Goal: Task Accomplishment & Management: Complete application form

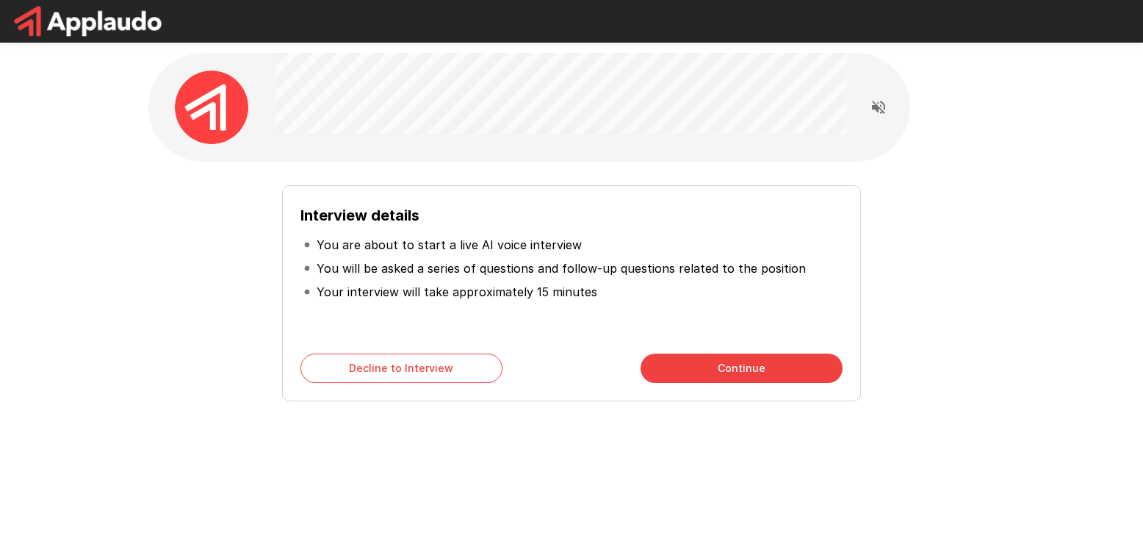
click at [614, 359] on div "Decline to Interview Continue" at bounding box center [571, 367] width 542 height 29
click at [720, 361] on button "Continue" at bounding box center [742, 367] width 202 height 29
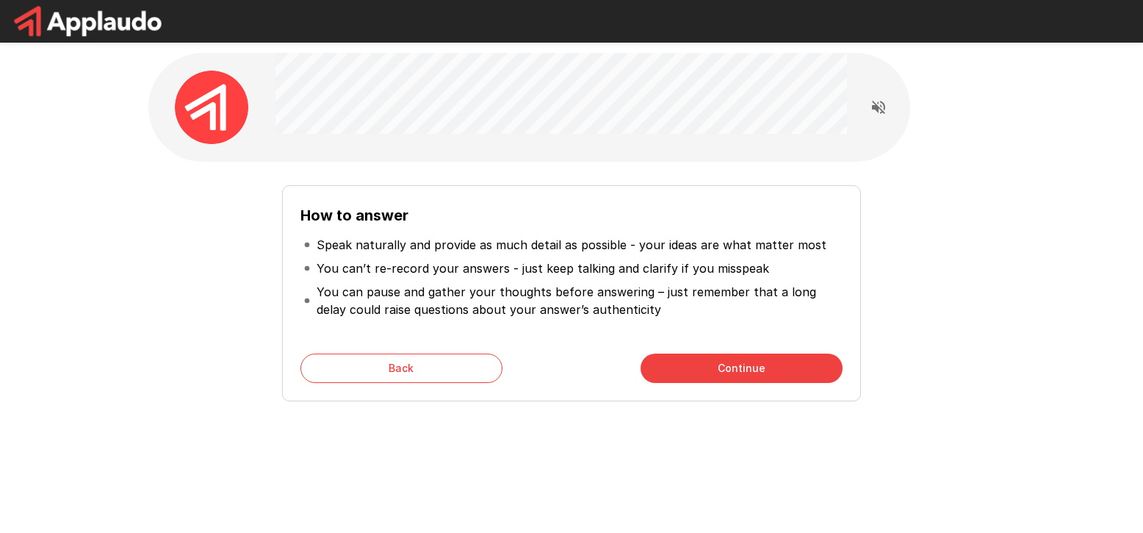
click at [706, 368] on button "Continue" at bounding box center [742, 367] width 202 height 29
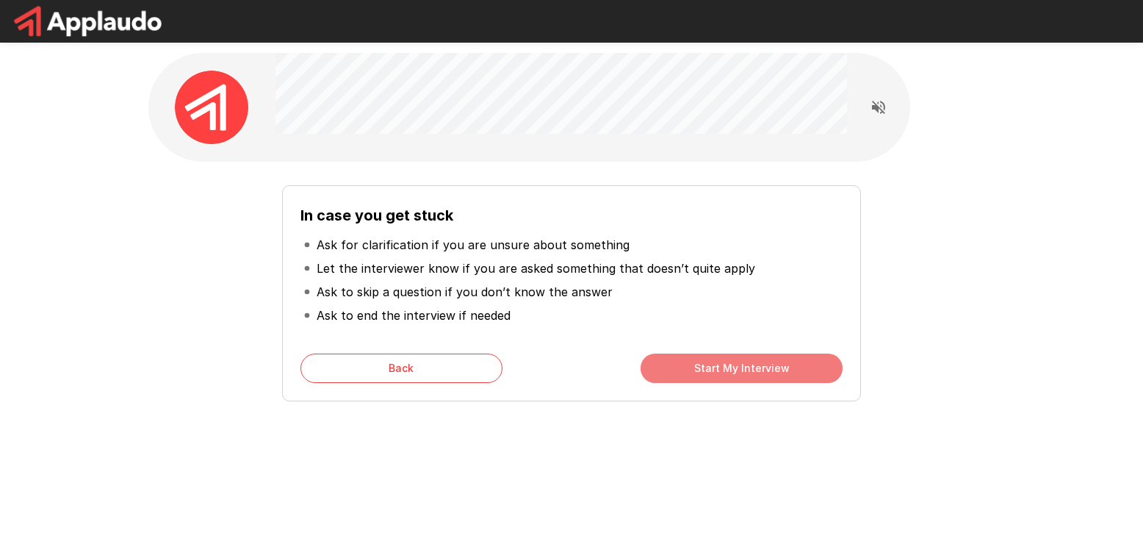
click at [706, 368] on button "Start My Interview" at bounding box center [742, 367] width 202 height 29
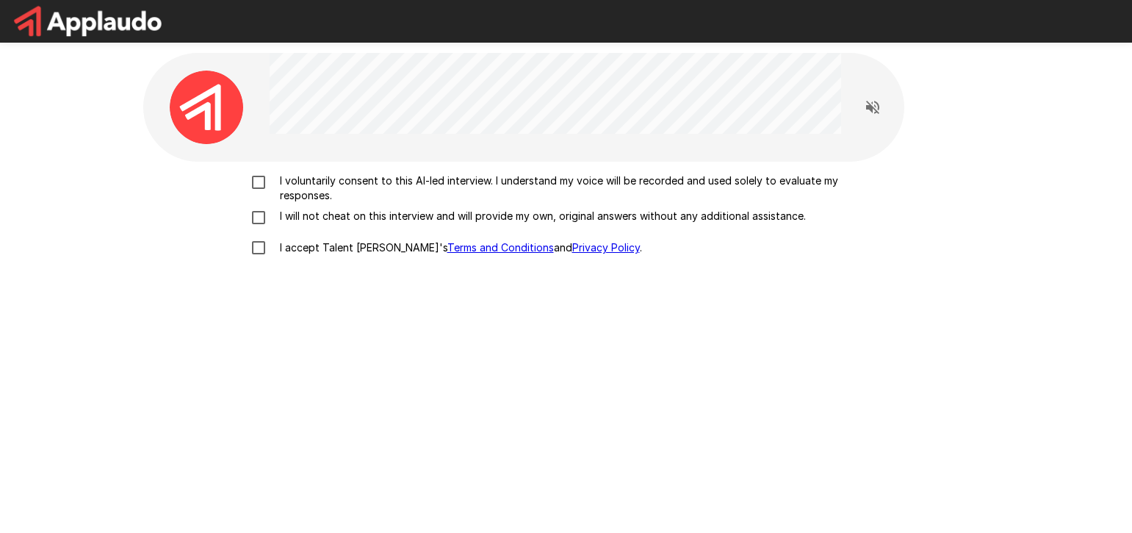
click at [358, 186] on p "I voluntarily consent to this AI-led interview. I understand my voice will be r…" at bounding box center [582, 187] width 616 height 29
click at [352, 220] on p "I will not cheat on this interview and will provide my own, original answers wi…" at bounding box center [540, 216] width 532 height 15
click at [322, 250] on p "I accept Talent Llama's Terms and Conditions and Privacy Policy ." at bounding box center [458, 247] width 368 height 15
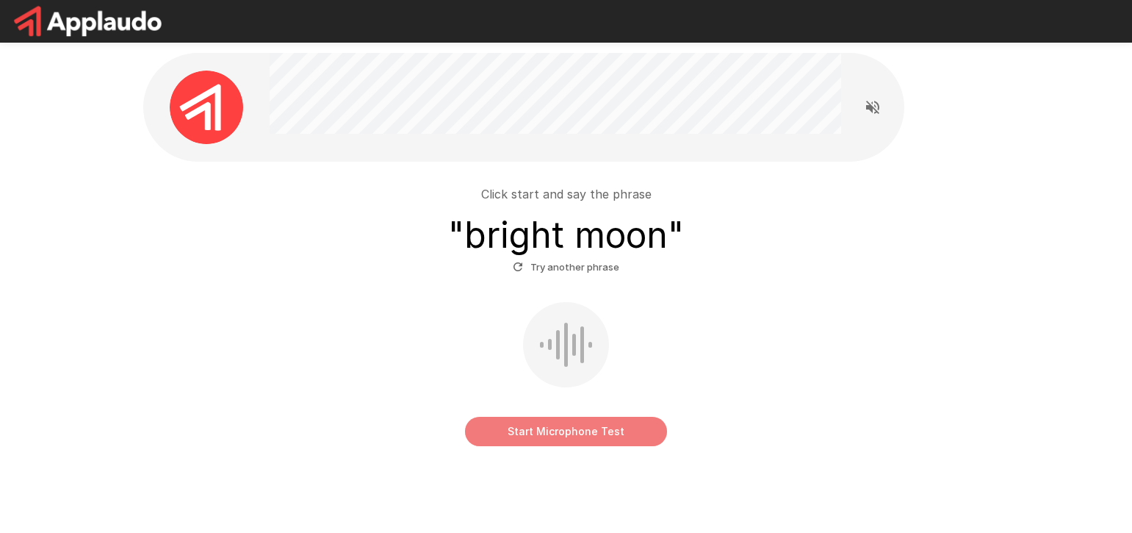
click at [580, 430] on button "Start Microphone Test" at bounding box center [566, 431] width 202 height 29
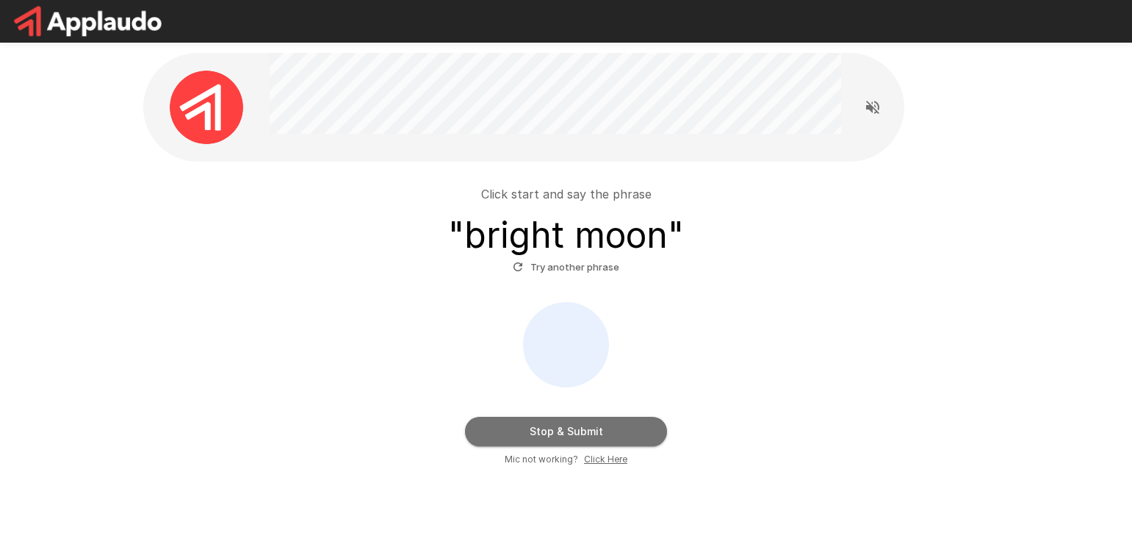
click at [583, 431] on button "Stop & Submit" at bounding box center [566, 431] width 202 height 29
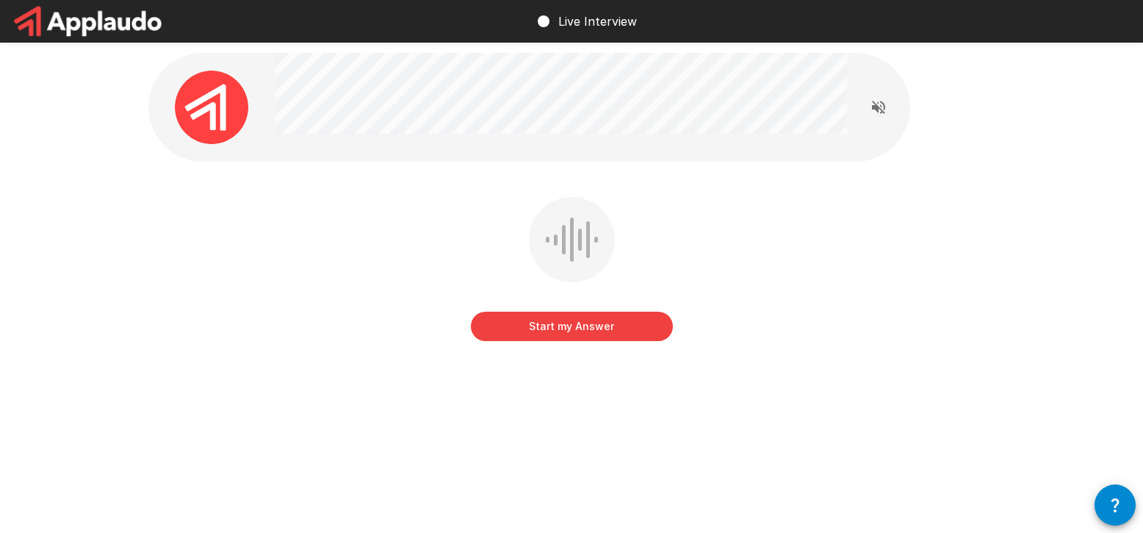
click at [569, 326] on button "Start my Answer" at bounding box center [572, 325] width 202 height 29
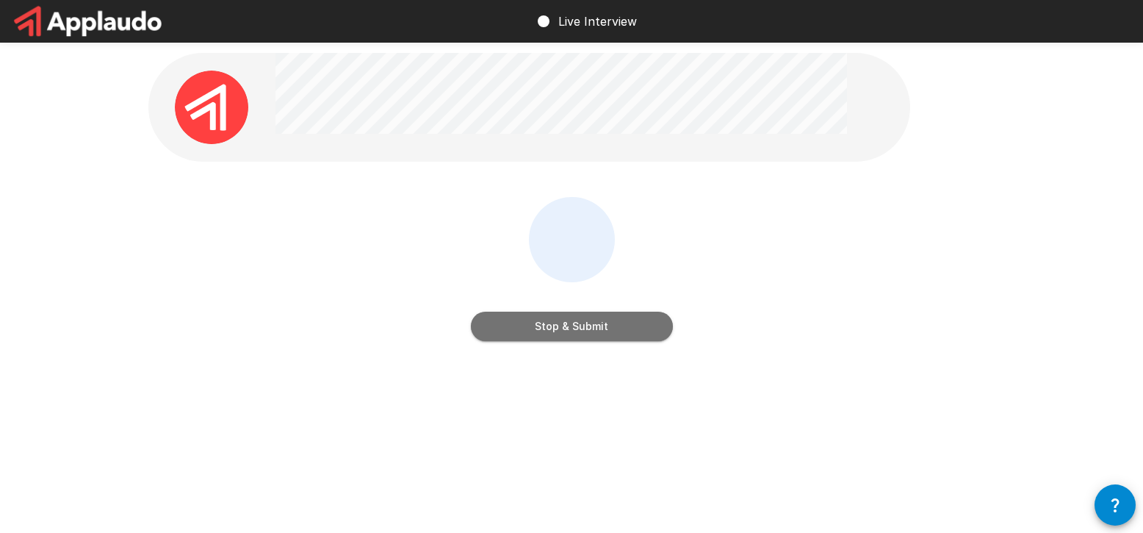
click at [569, 335] on button "Stop & Submit" at bounding box center [572, 325] width 202 height 29
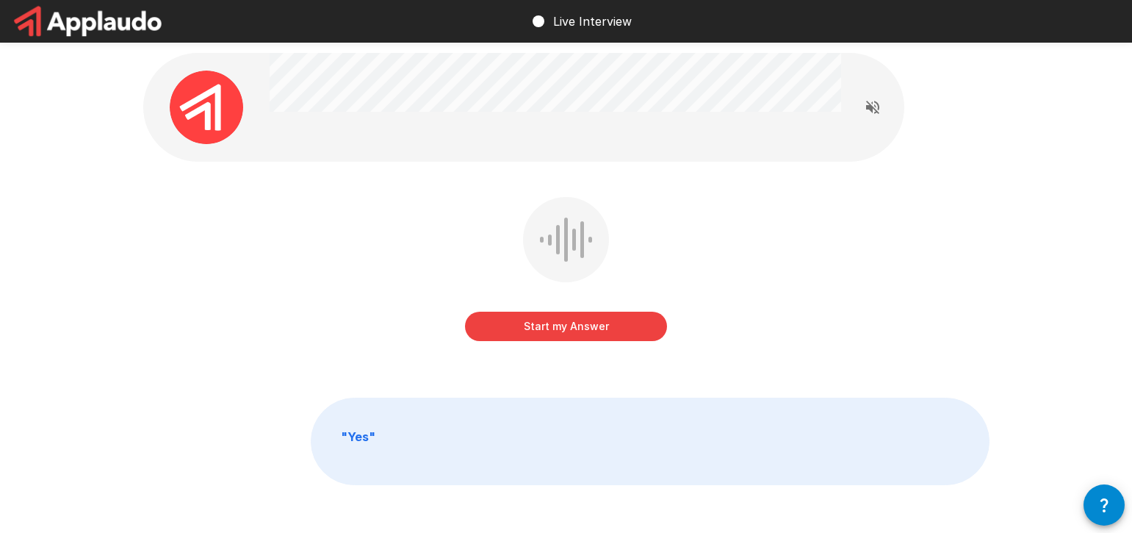
click at [580, 326] on button "Start my Answer" at bounding box center [566, 325] width 202 height 29
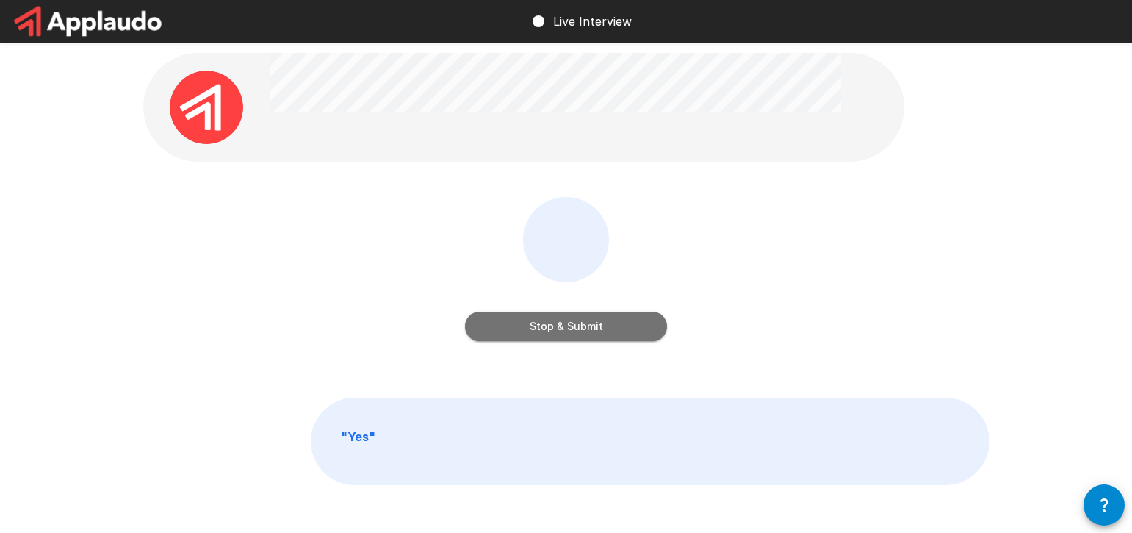
click at [583, 329] on button "Stop & Submit" at bounding box center [566, 325] width 202 height 29
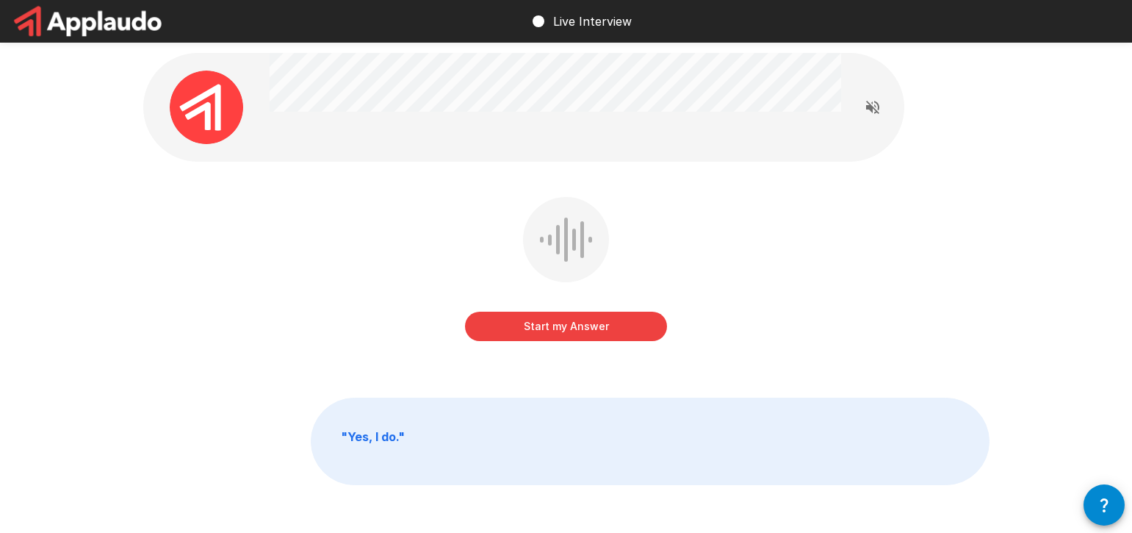
click at [556, 329] on button "Start my Answer" at bounding box center [566, 325] width 202 height 29
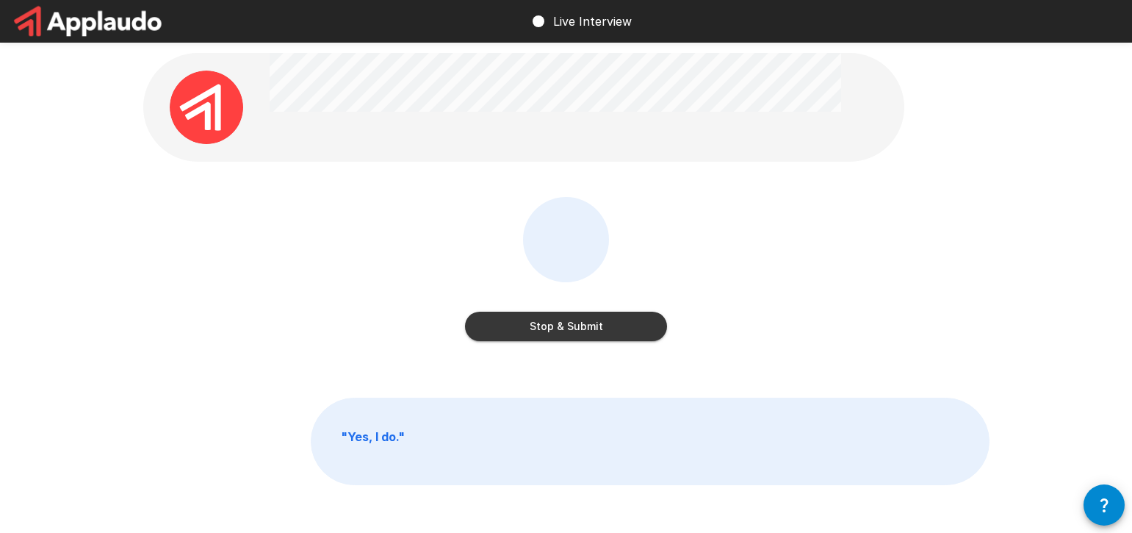
click at [573, 330] on button "Stop & Submit" at bounding box center [566, 325] width 202 height 29
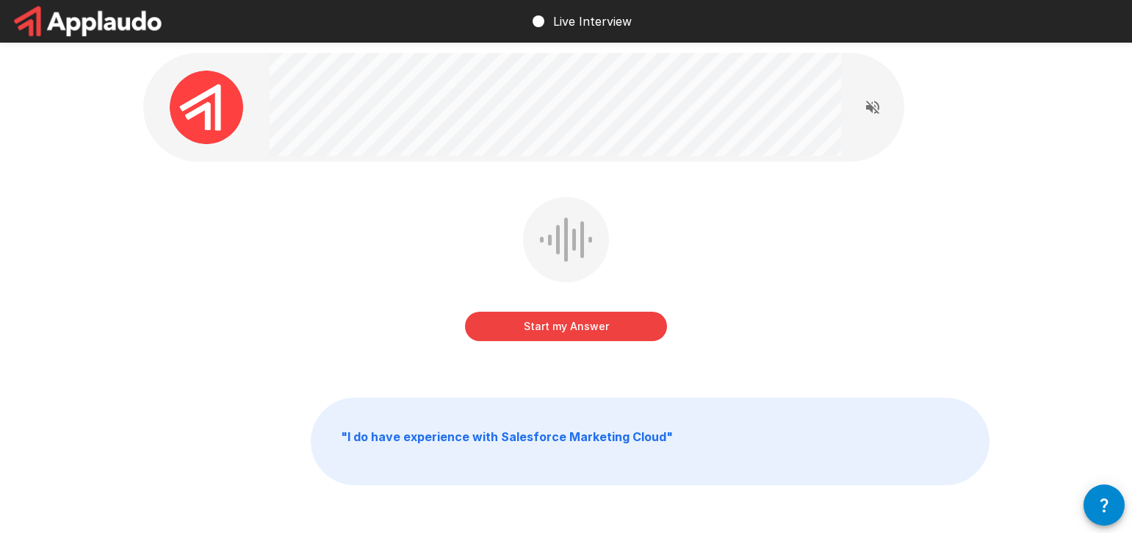
click at [573, 330] on button "Start my Answer" at bounding box center [566, 325] width 202 height 29
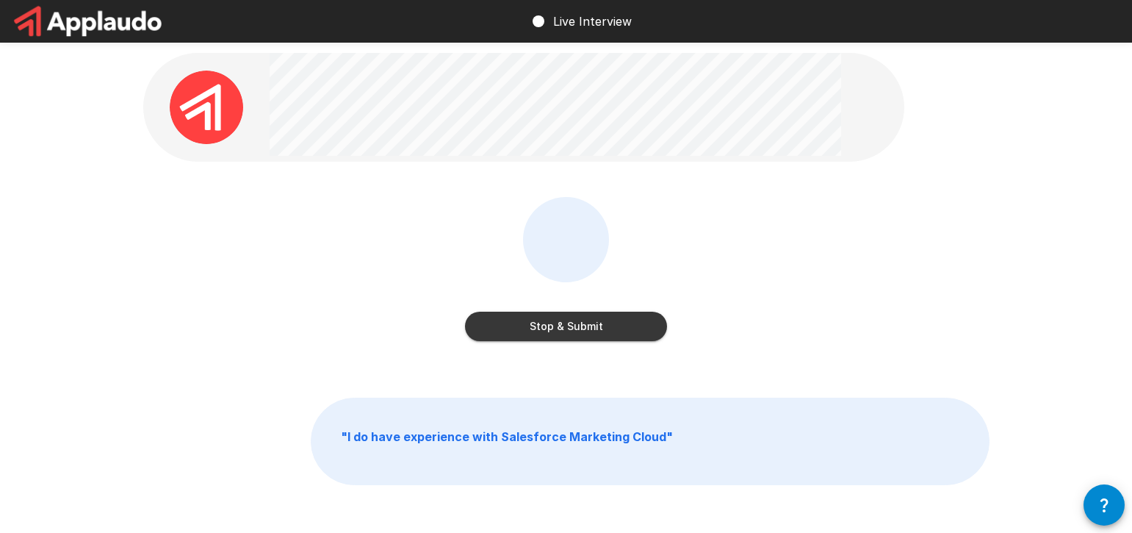
click at [572, 322] on button "Stop & Submit" at bounding box center [566, 325] width 202 height 29
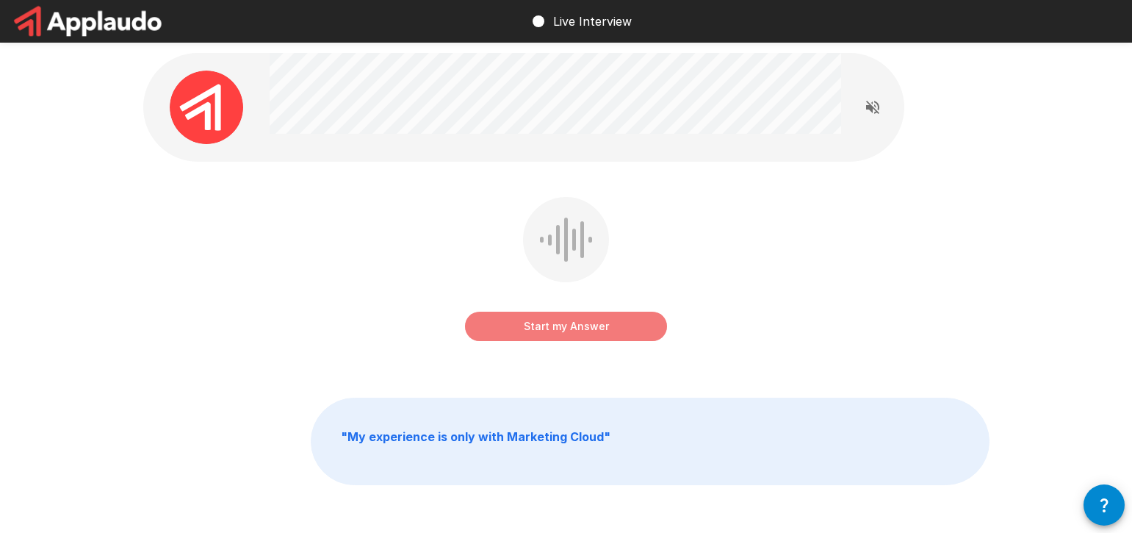
click at [572, 330] on button "Start my Answer" at bounding box center [566, 325] width 202 height 29
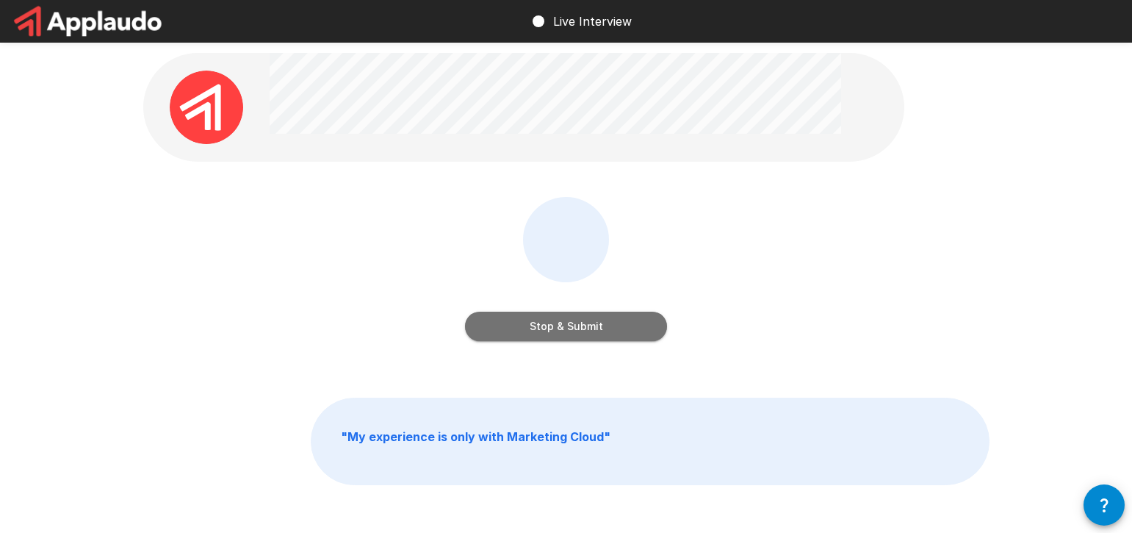
click at [569, 330] on button "Stop & Submit" at bounding box center [566, 325] width 202 height 29
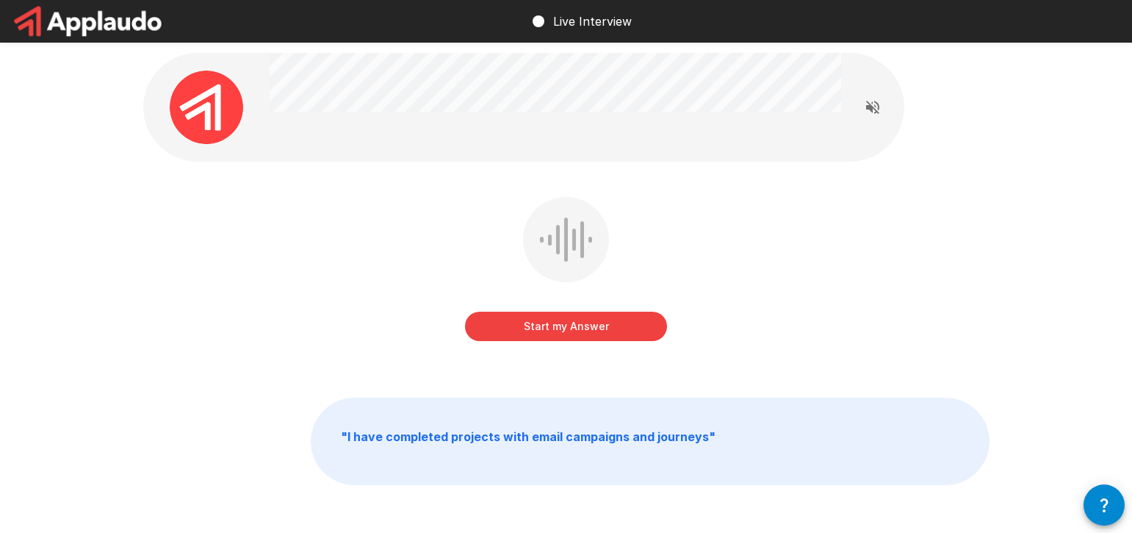
click at [568, 333] on button "Start my Answer" at bounding box center [566, 325] width 202 height 29
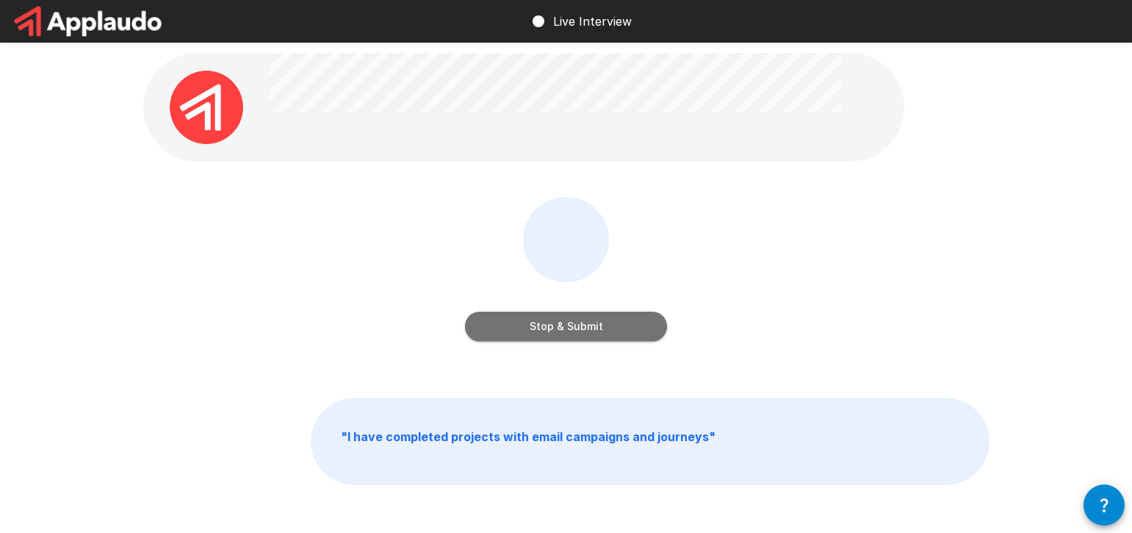
click at [580, 325] on button "Stop & Submit" at bounding box center [566, 325] width 202 height 29
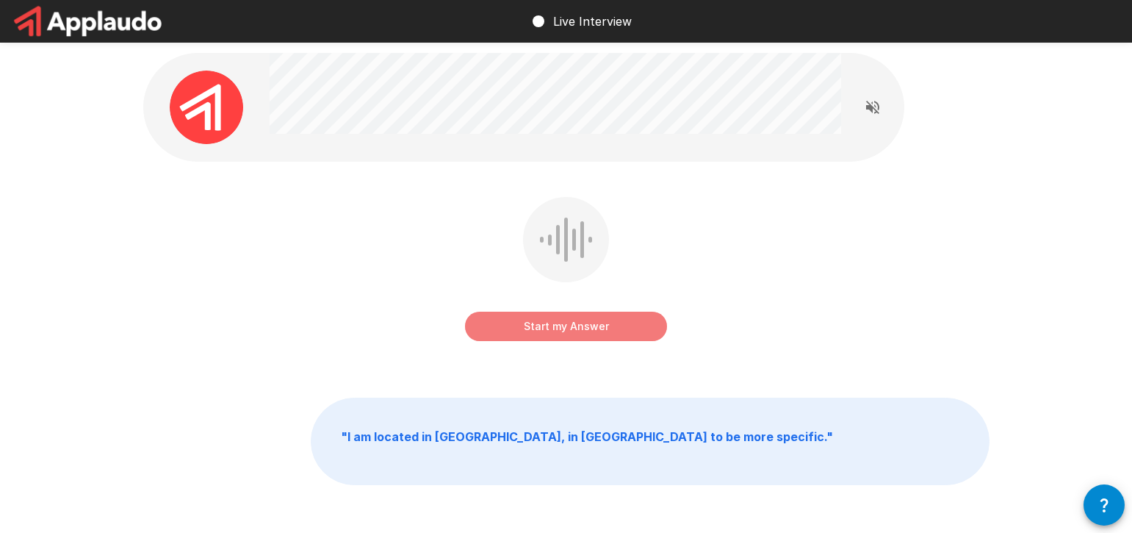
click at [552, 323] on button "Start my Answer" at bounding box center [566, 325] width 202 height 29
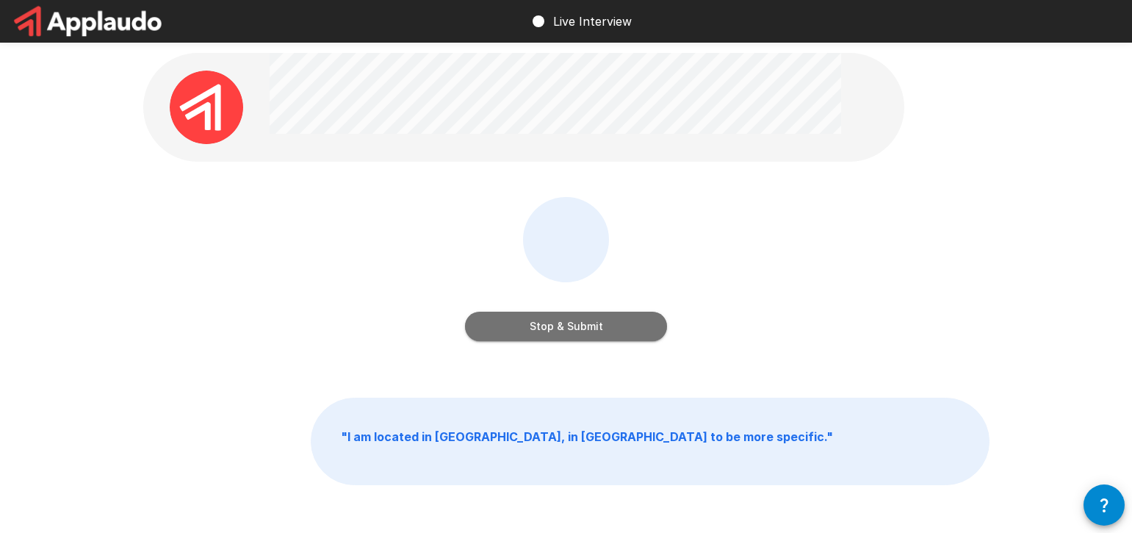
click at [575, 325] on button "Stop & Submit" at bounding box center [566, 325] width 202 height 29
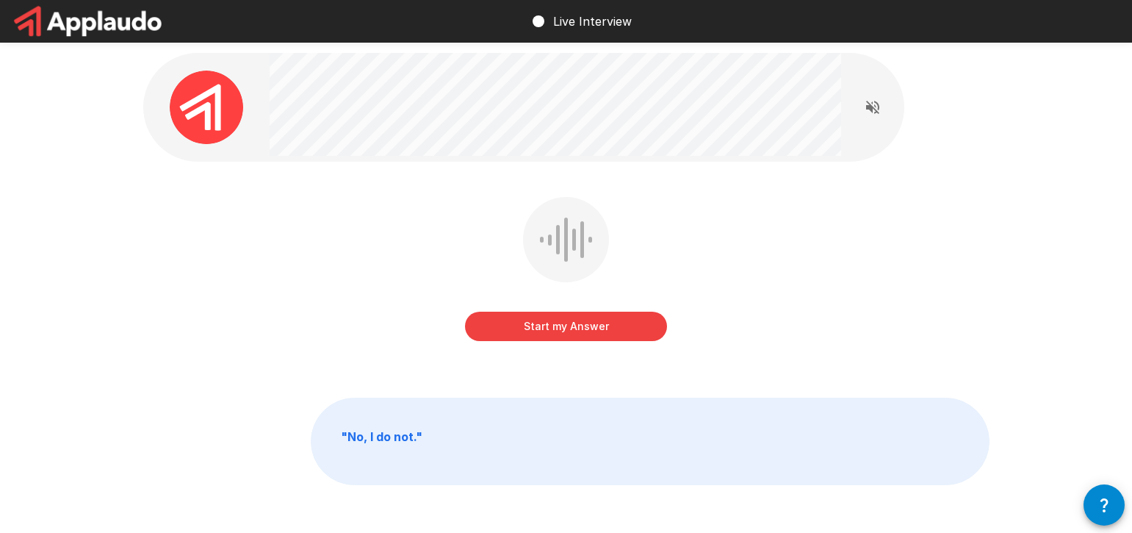
click at [560, 323] on button "Start my Answer" at bounding box center [566, 325] width 202 height 29
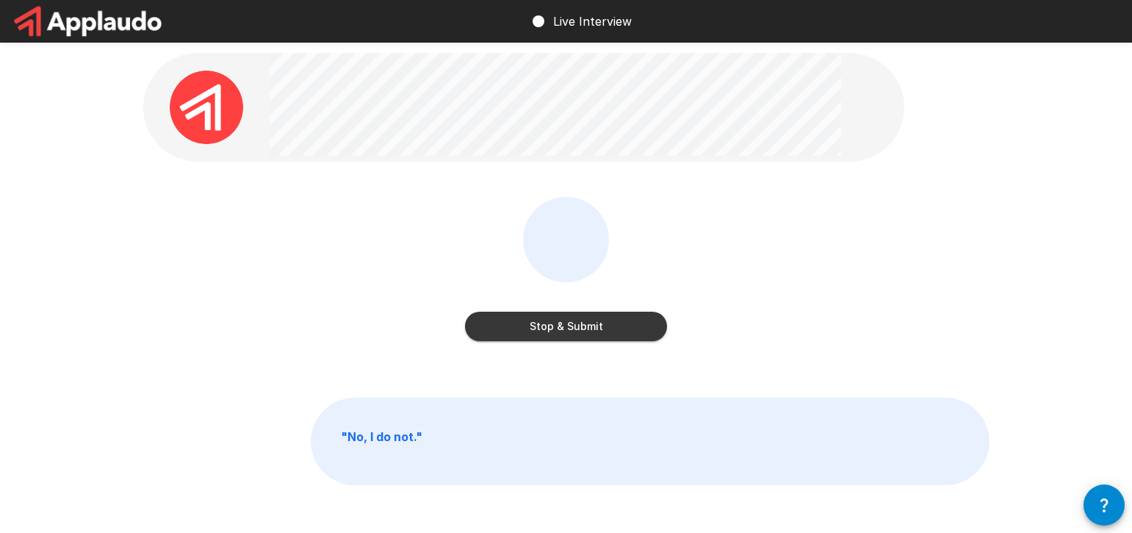
click at [577, 35] on div "Live Interview" at bounding box center [581, 21] width 102 height 41
click at [590, 24] on p "Live Interview" at bounding box center [592, 21] width 79 height 18
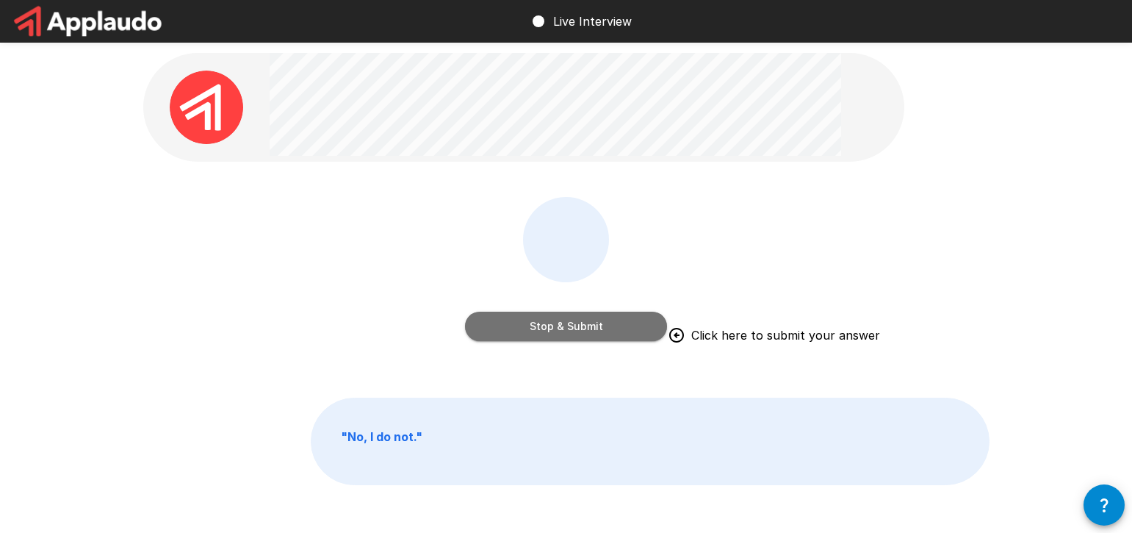
click at [536, 337] on button "Stop & Submit" at bounding box center [566, 325] width 202 height 29
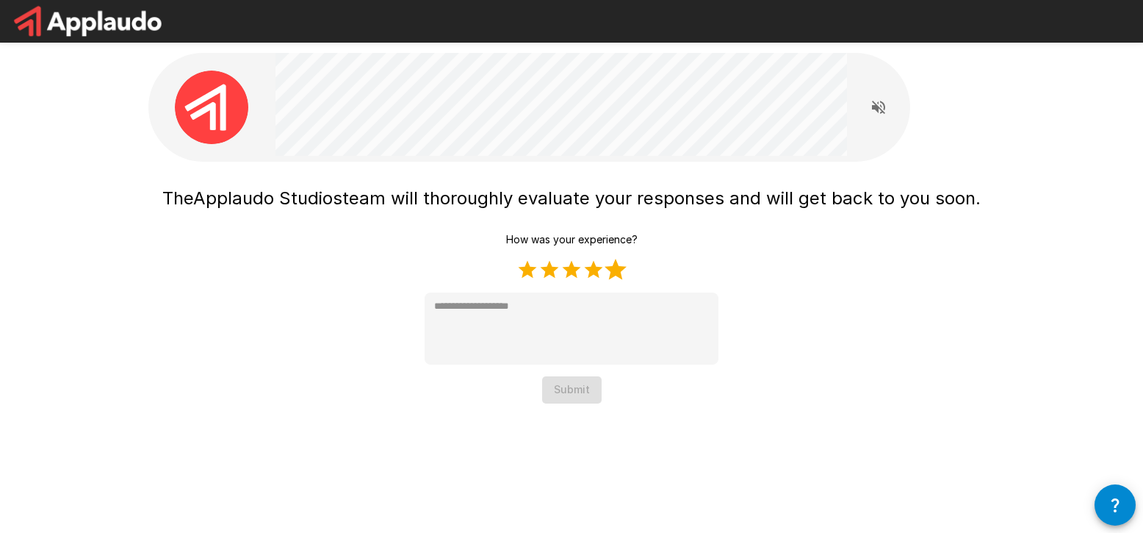
click at [619, 268] on label "5 Stars" at bounding box center [616, 270] width 22 height 22
type textarea "*"
click at [591, 380] on button "Submit" at bounding box center [572, 389] width 60 height 27
